Goal: Task Accomplishment & Management: Complete application form

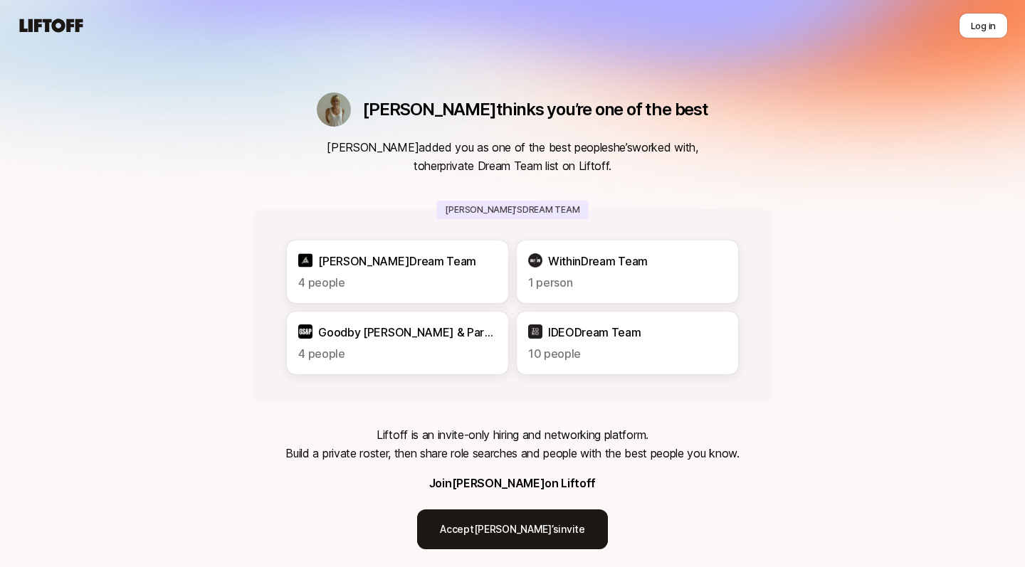
click at [441, 267] on div "[PERSON_NAME] Dream Team" at bounding box center [397, 261] width 199 height 19
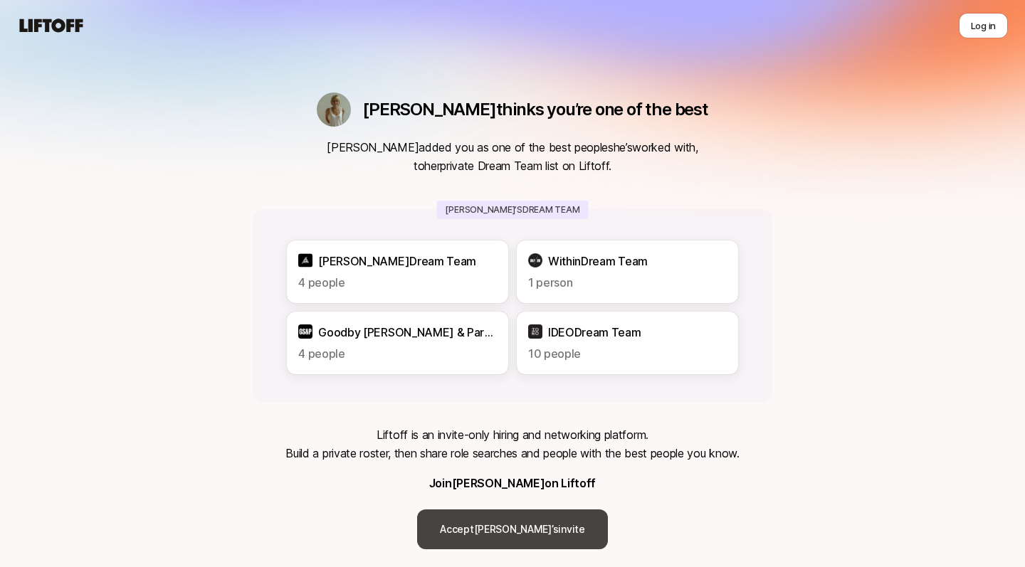
click at [501, 535] on link "Accept [PERSON_NAME]’s invite" at bounding box center [512, 530] width 190 height 40
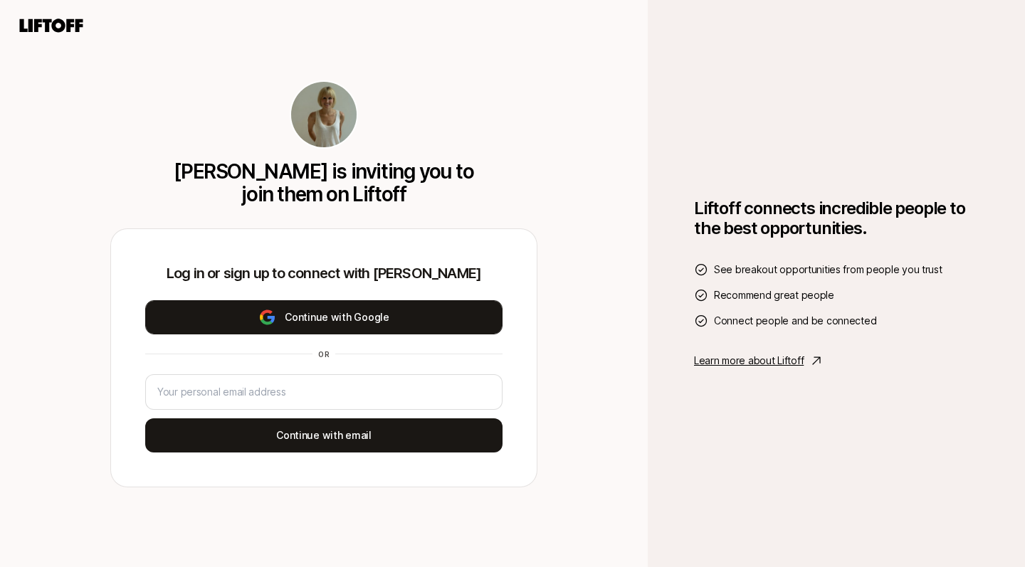
click at [424, 321] on button "Continue with Google" at bounding box center [323, 317] width 357 height 34
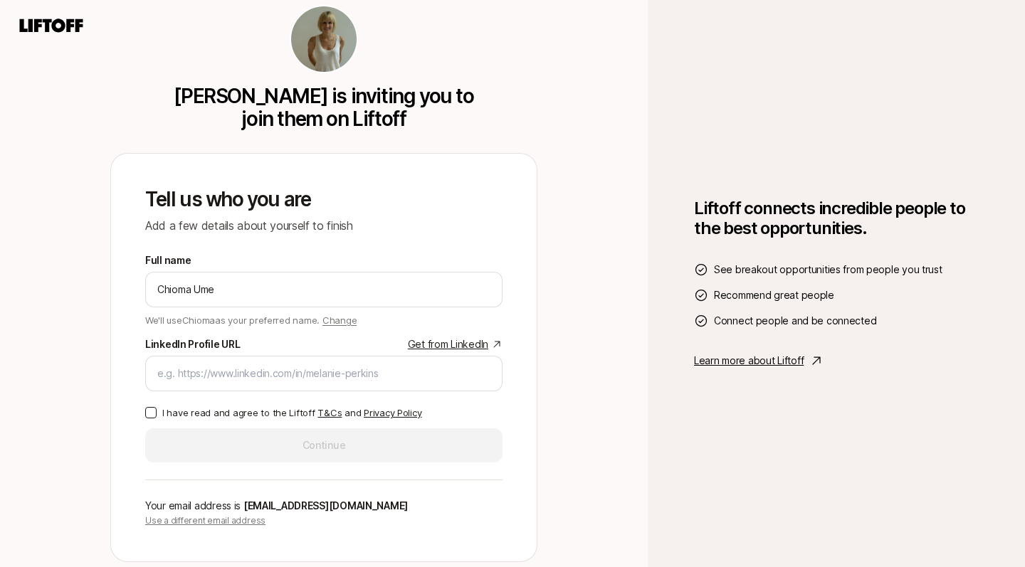
click at [149, 413] on button "I have read and agree to the Liftoff T&Cs and Privacy Policy" at bounding box center [150, 412] width 11 height 11
click at [211, 451] on div "Full name [PERSON_NAME] Ume We'll use Chioma as your preferred name. Change Pre…" at bounding box center [323, 357] width 357 height 211
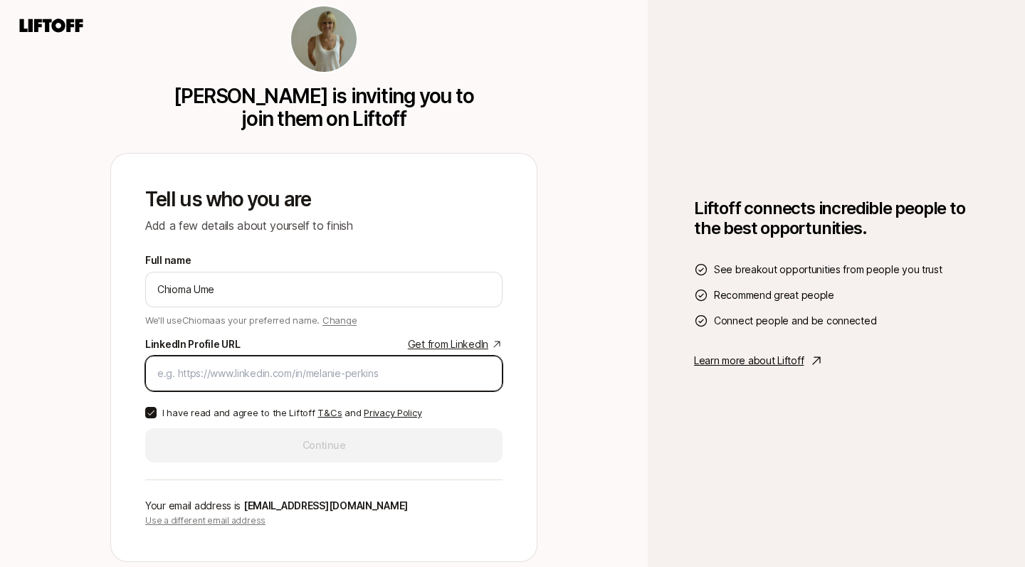
click at [300, 377] on input "LinkedIn Profile URL Get from LinkedIn" at bounding box center [323, 373] width 333 height 17
paste input "[URL][DOMAIN_NAME]"
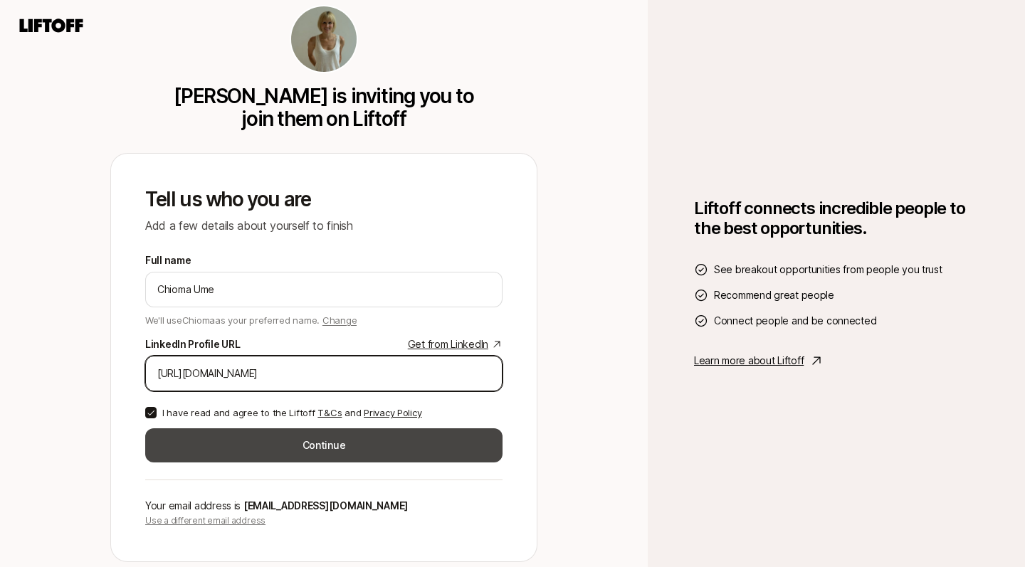
type input "[URL][DOMAIN_NAME]"
click at [291, 453] on button "Continue" at bounding box center [323, 445] width 357 height 34
